Goal: Navigation & Orientation: Understand site structure

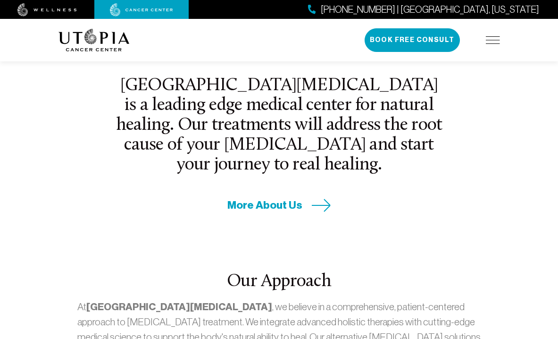
scroll to position [351, 0]
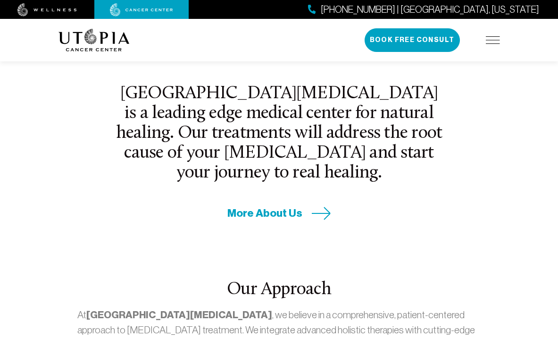
click at [495, 41] on img at bounding box center [493, 40] width 14 height 8
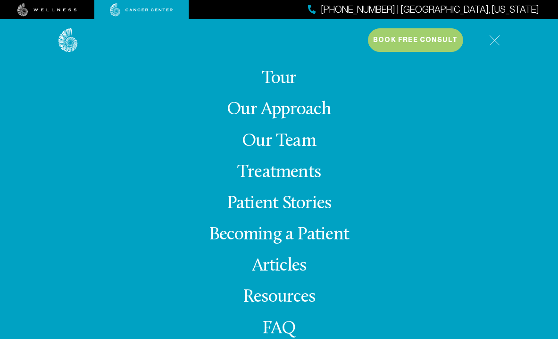
click at [289, 175] on link "Treatments" at bounding box center [279, 172] width 84 height 18
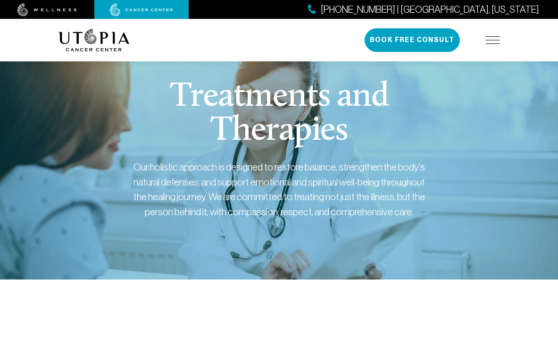
click at [497, 40] on img at bounding box center [493, 40] width 14 height 8
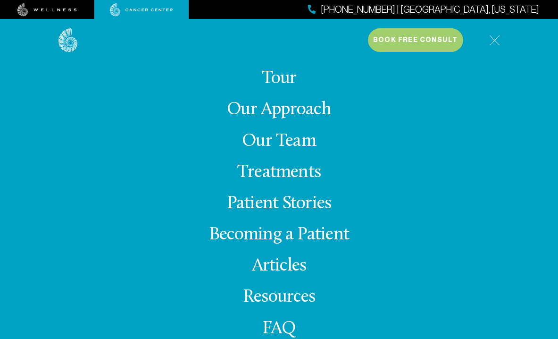
click at [289, 137] on link "Our Team" at bounding box center [279, 141] width 74 height 18
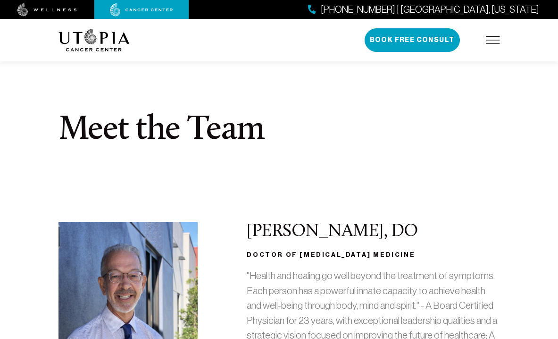
click at [492, 40] on img at bounding box center [493, 40] width 14 height 8
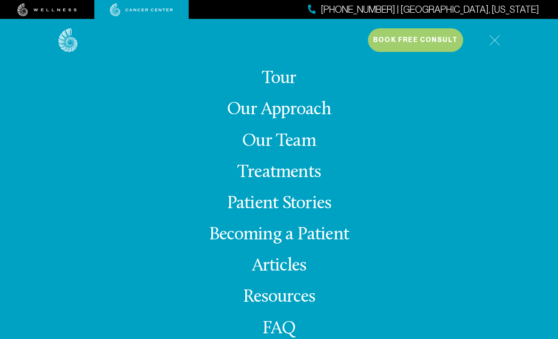
click at [280, 238] on link "Becoming a Patient" at bounding box center [279, 235] width 140 height 18
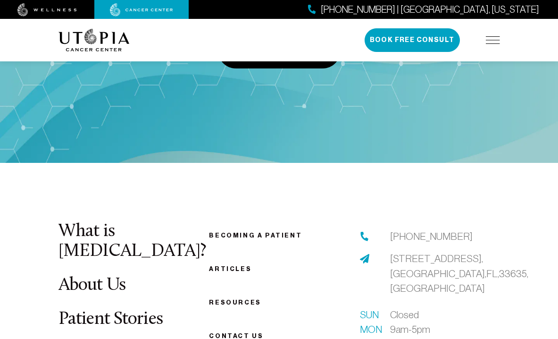
scroll to position [1272, 0]
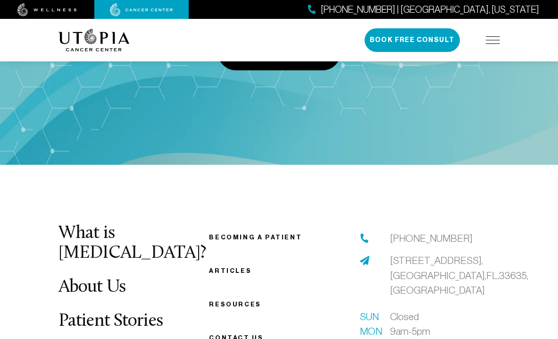
click at [366, 256] on img at bounding box center [364, 260] width 9 height 9
click at [365, 256] on img at bounding box center [364, 260] width 9 height 9
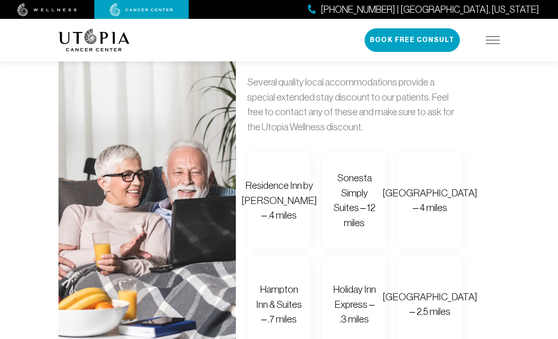
scroll to position [628, 0]
